Goal: Task Accomplishment & Management: Complete application form

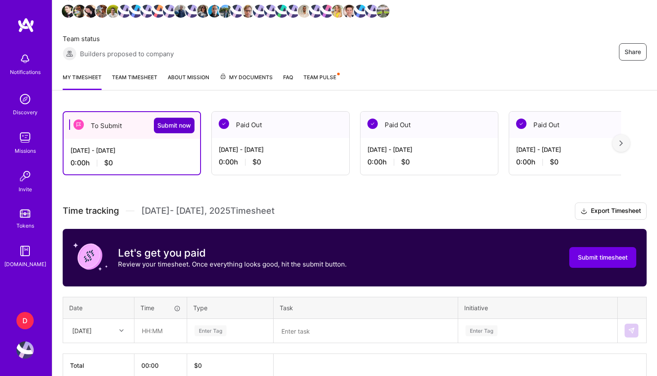
scroll to position [135, 0]
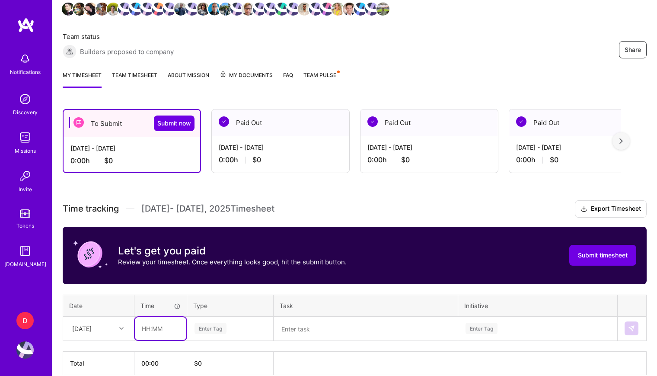
click at [156, 317] on input "text" at bounding box center [160, 328] width 51 height 23
type input "03:25"
click at [226, 322] on div "Enter Tag" at bounding box center [210, 328] width 32 height 13
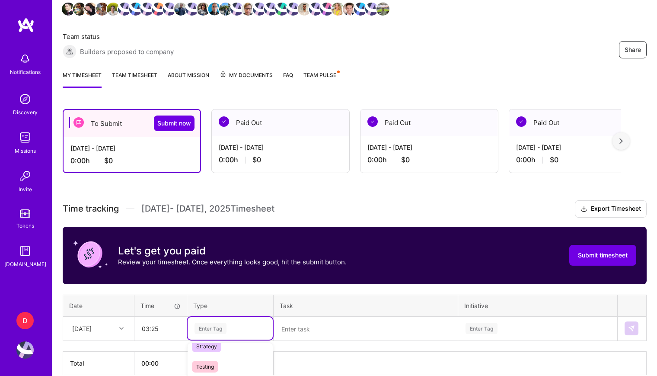
scroll to position [247, 0]
click at [220, 360] on div "Other" at bounding box center [230, 373] width 85 height 20
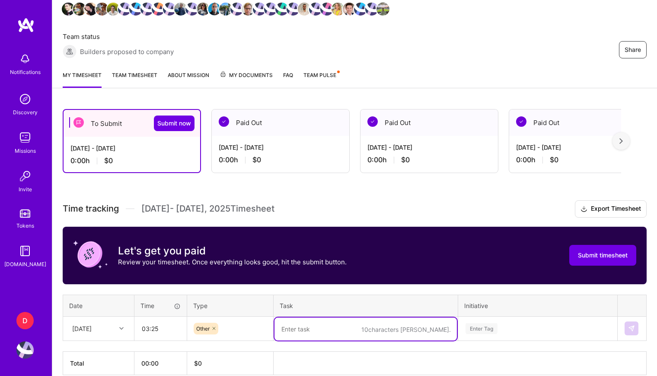
click at [344, 317] on textarea at bounding box center [365, 328] width 182 height 23
type textarea "MD2 Köln vs Freiburg Bundesliga Fanzone"
click at [502, 317] on div "Enter Tag" at bounding box center [538, 328] width 158 height 22
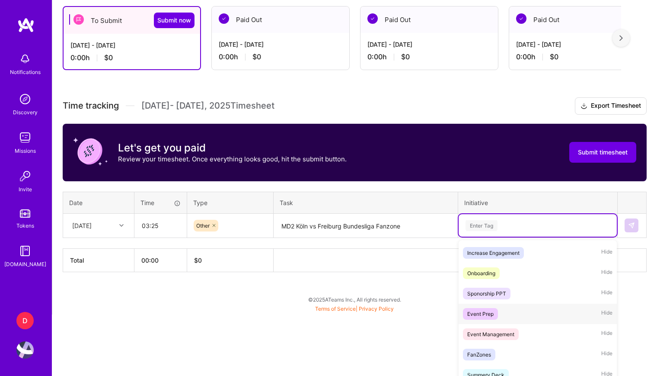
scroll to position [168, 0]
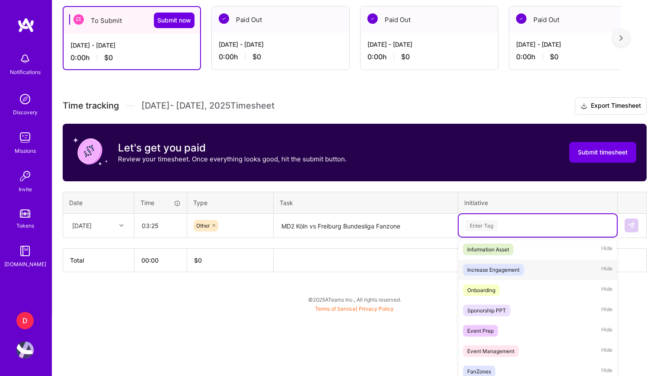
click at [521, 264] on span "Increase Engagement" at bounding box center [493, 270] width 61 height 12
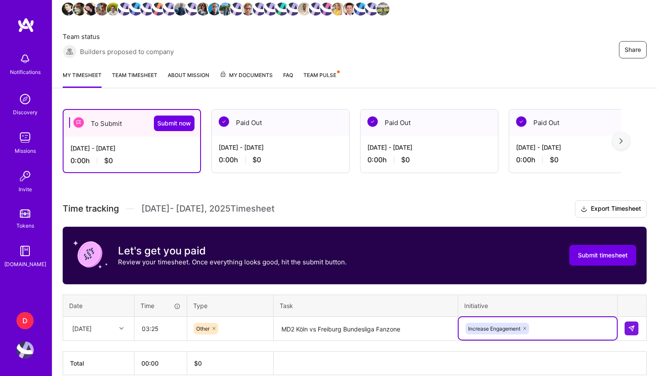
scroll to position [238, 0]
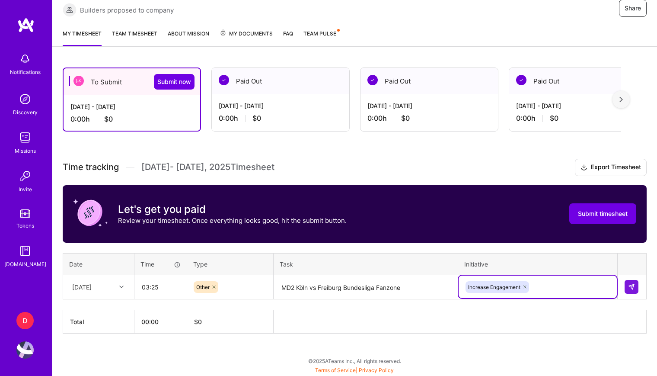
click at [546, 281] on div "option Increase Engagement, selected. Select is focused ,type to refine list, p…" at bounding box center [538, 286] width 158 height 22
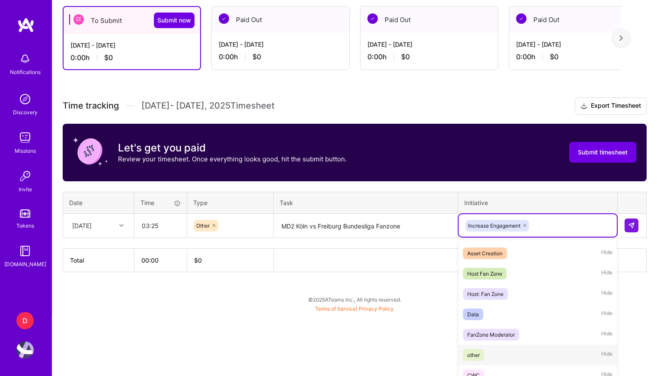
scroll to position [296, 0]
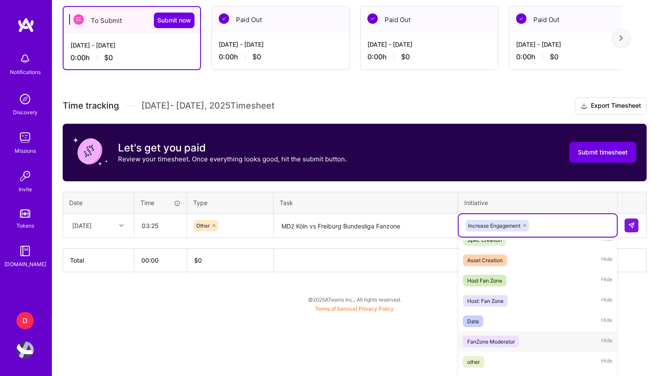
click at [496, 337] on div "FanZone Moderator" at bounding box center [491, 341] width 48 height 9
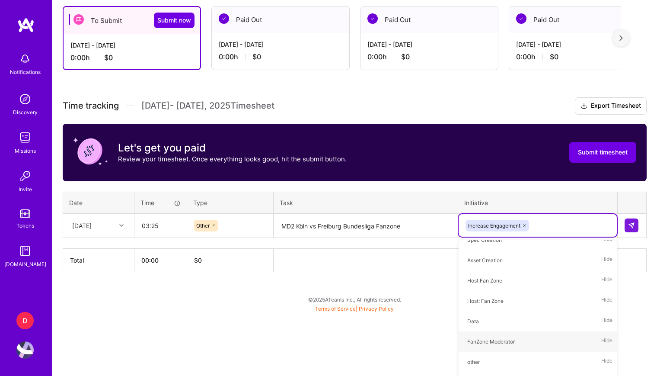
scroll to position [135, 0]
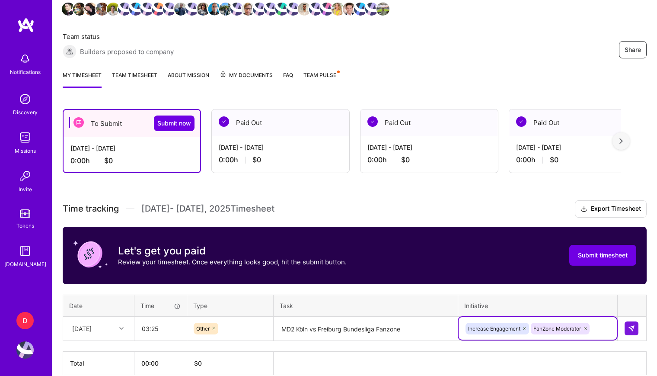
type input "g"
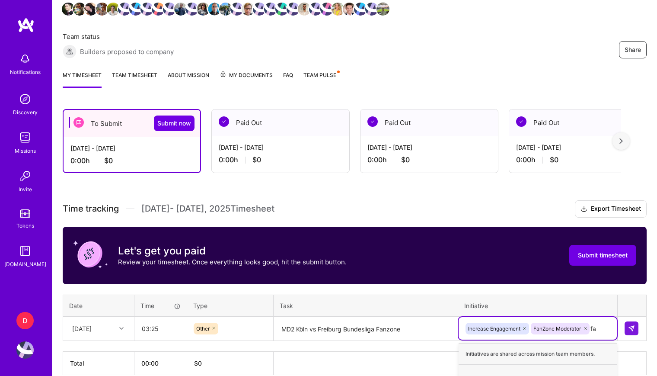
scroll to position [238, 0]
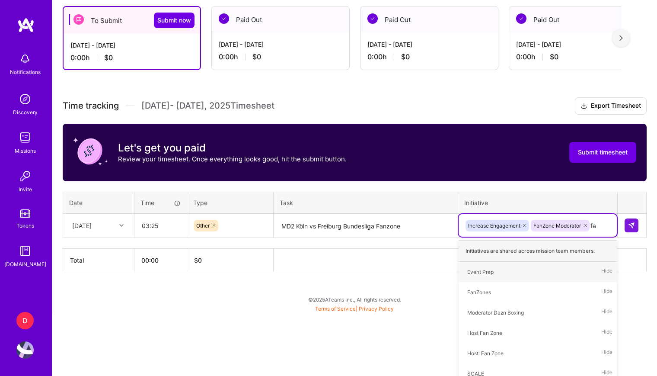
type input "fan"
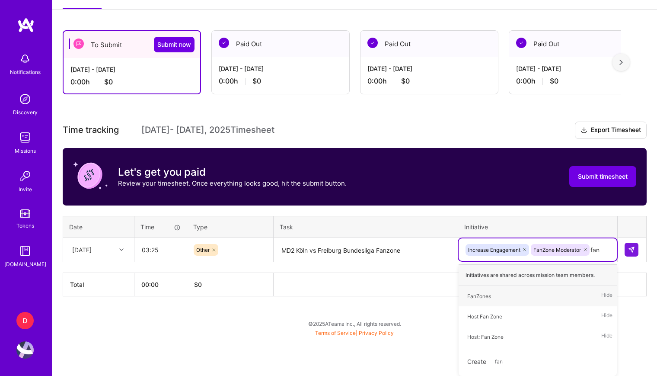
scroll to position [172, 0]
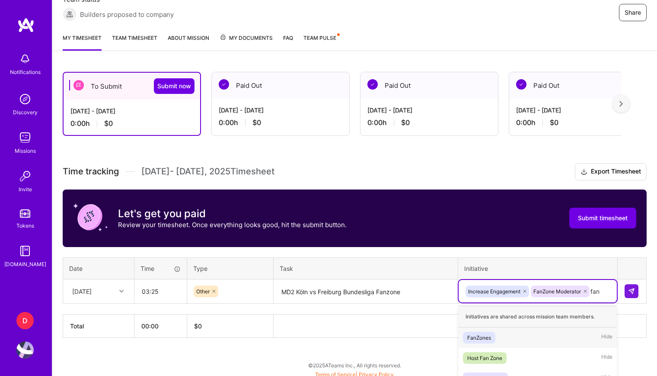
click at [491, 332] on span "FanZones" at bounding box center [479, 338] width 32 height 12
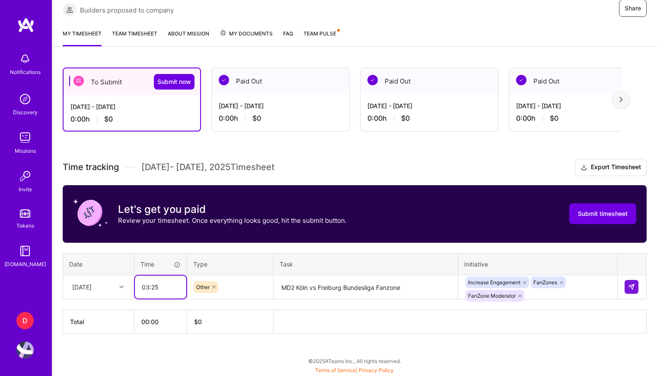
scroll to position [135, 0]
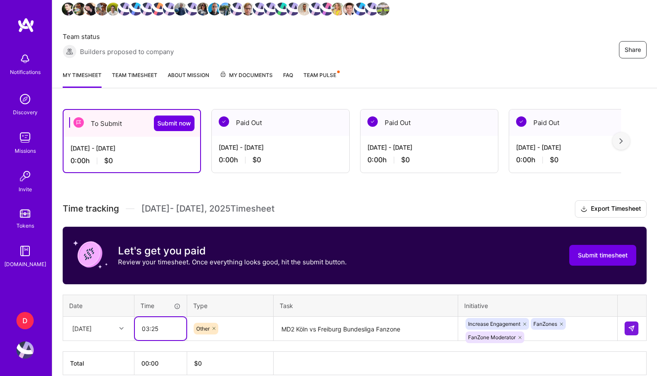
drag, startPoint x: 156, startPoint y: 181, endPoint x: 161, endPoint y: 191, distance: 11.2
click at [156, 200] on div "Time tracking [DATE] - [DATE] Timesheet Export Timesheet Let's get you paid Rev…" at bounding box center [355, 287] width 584 height 175
click at [154, 317] on input "03:25" at bounding box center [160, 328] width 51 height 23
type input "03:35"
click at [260, 249] on div "Time tracking [DATE] - [DATE] Timesheet Export Timesheet Let's get you paid Rev…" at bounding box center [355, 287] width 584 height 175
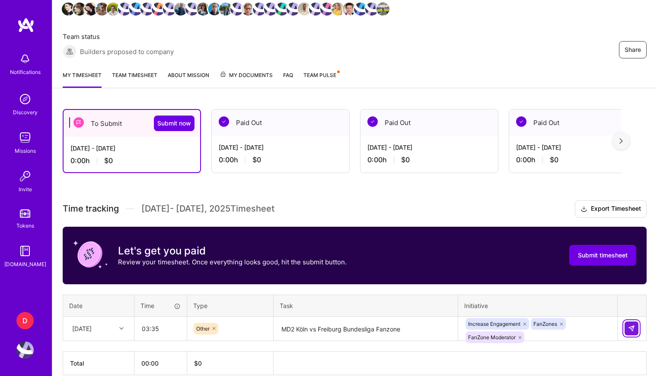
click at [628, 321] on button at bounding box center [632, 328] width 14 height 14
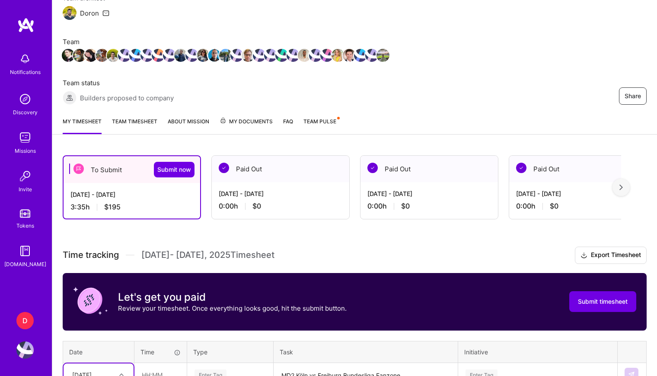
scroll to position [85, 0]
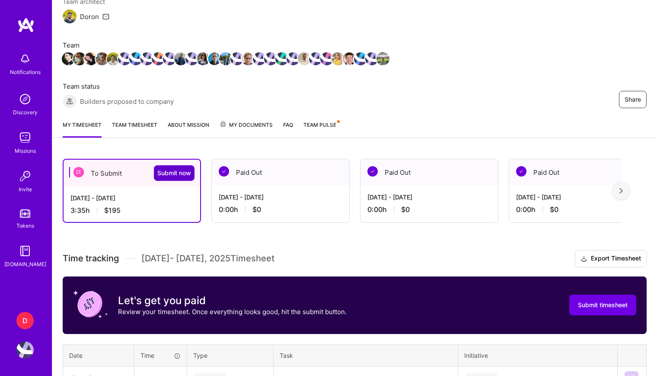
click at [171, 169] on span "Submit now" at bounding box center [174, 173] width 34 height 9
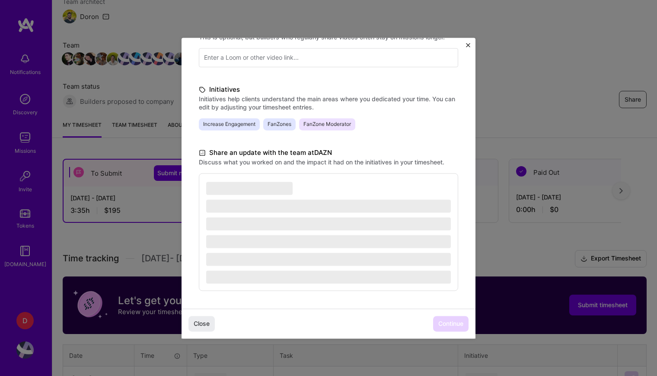
scroll to position [160, 0]
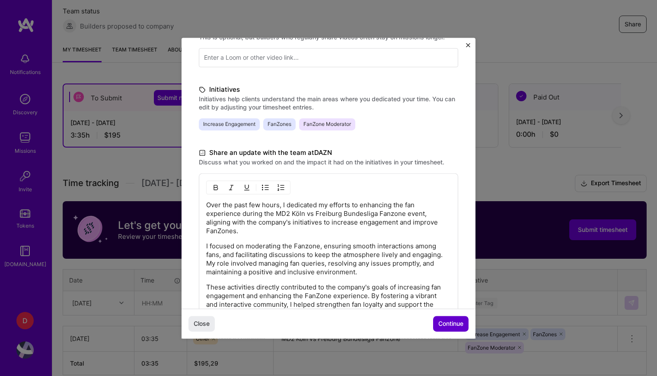
click at [461, 327] on span "Continue" at bounding box center [450, 323] width 25 height 9
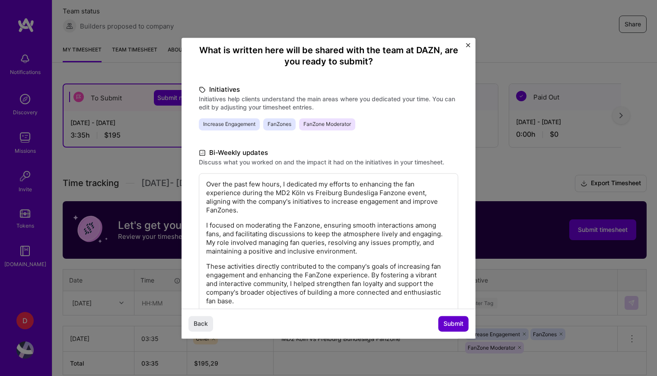
click at [452, 325] on span "Submit" at bounding box center [453, 323] width 20 height 9
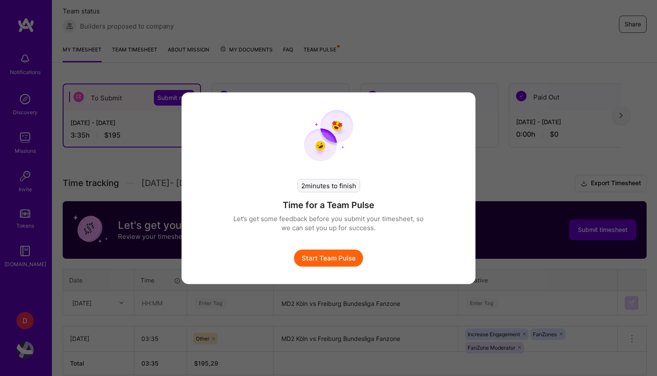
scroll to position [156, 0]
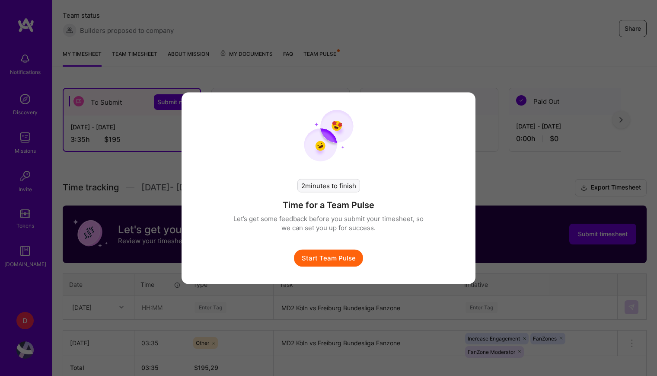
click at [336, 259] on button "Start Team Pulse" at bounding box center [328, 257] width 69 height 17
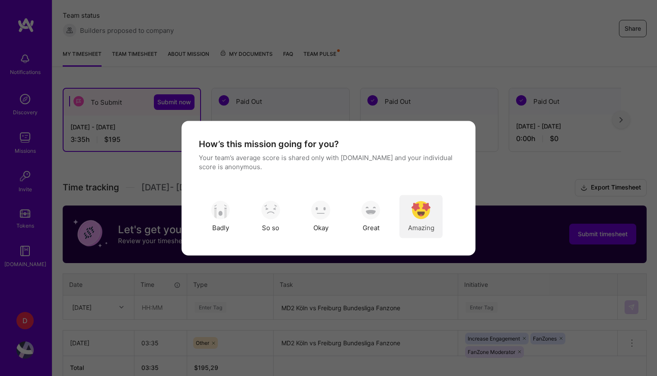
click at [421, 213] on img "modal" at bounding box center [420, 210] width 19 height 19
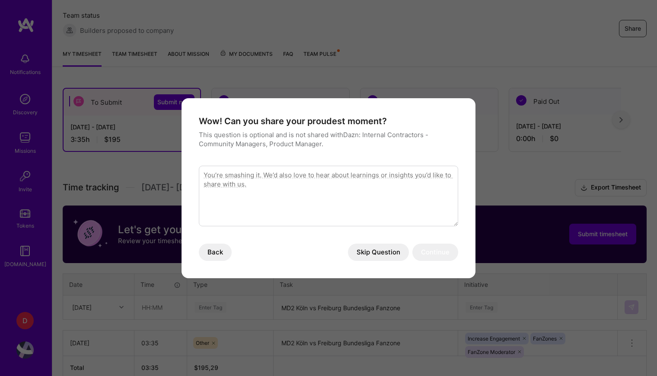
click at [385, 254] on button "Skip Question" at bounding box center [378, 251] width 61 height 17
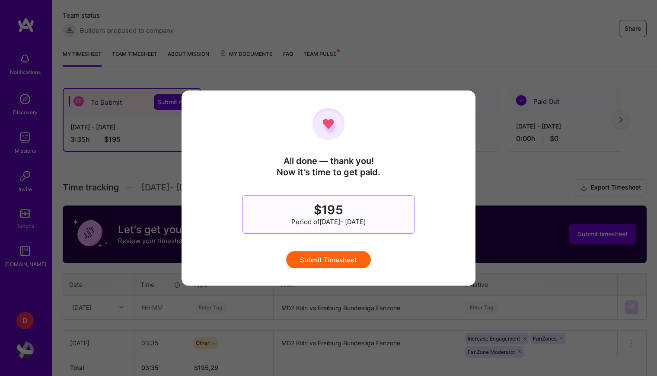
click at [338, 262] on button "Submit Timesheet" at bounding box center [328, 259] width 85 height 17
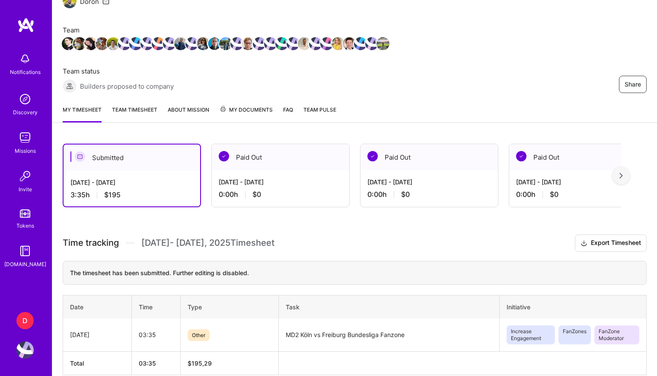
scroll to position [0, 0]
